Goal: Task Accomplishment & Management: Complete application form

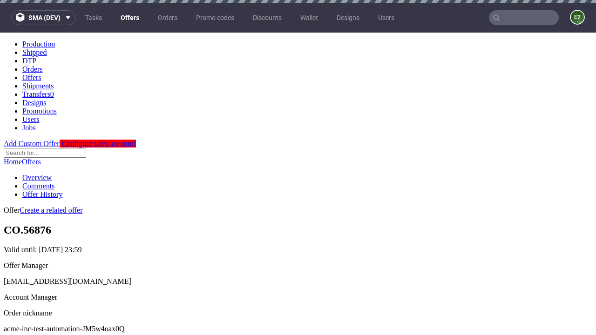
scroll to position [3, 0]
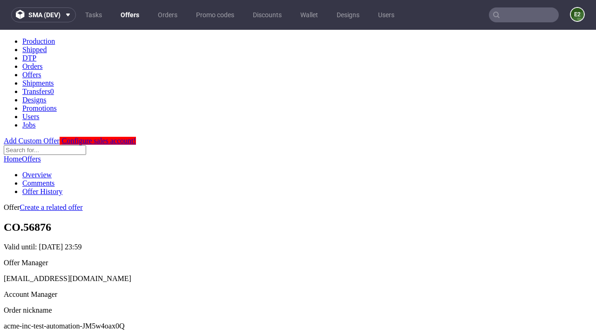
scroll to position [92, 0]
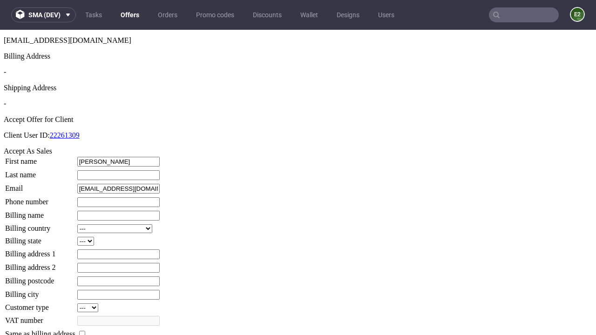
type input "[PERSON_NAME]"
type input "1509813888"
type input "[PERSON_NAME].[PERSON_NAME]-Larson68"
select select "13"
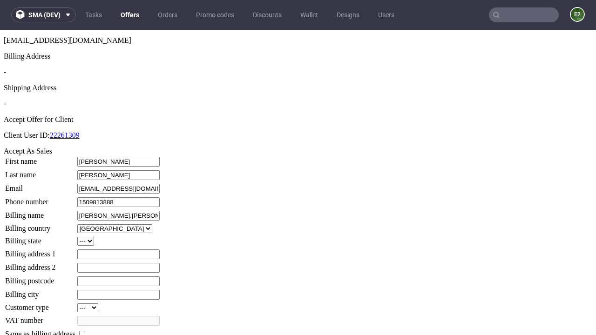
select select "132"
type input "[PERSON_NAME].[PERSON_NAME]-Larson68"
type input "685 Fadel Mews"
type input "PC7 9YW"
type input "Old [PERSON_NAME]"
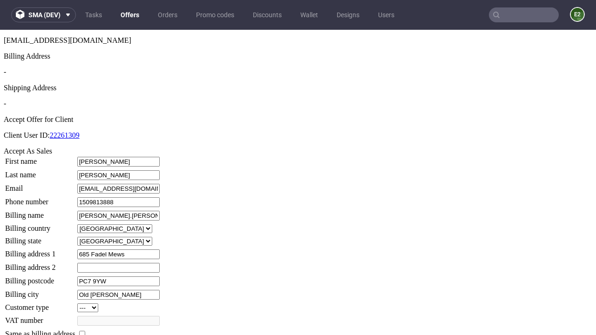
click at [85, 331] on input "checkbox" at bounding box center [82, 334] width 6 height 6
checkbox input "true"
type input "[PERSON_NAME].[PERSON_NAME]-Larson68"
select select "13"
type input "685 Fadel Mews"
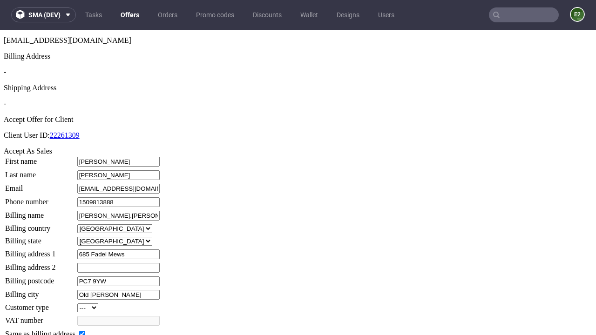
type input "PC7 9YW"
type input "Old [PERSON_NAME]"
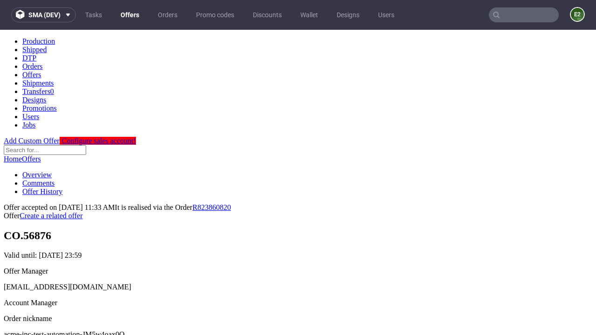
scroll to position [0, 0]
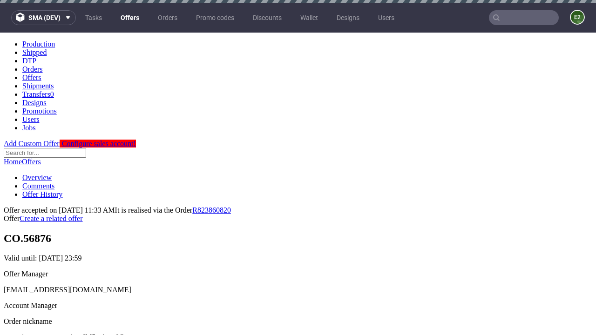
type input "[DATE]"
select select "12214305"
type input "In progress..."
